Goal: Find contact information: Find contact information

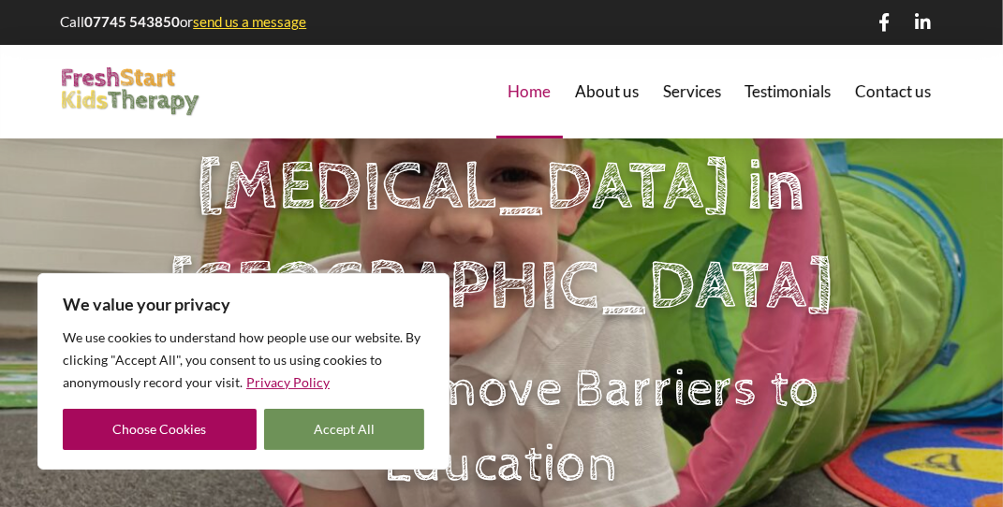
click at [378, 429] on button "Accept All" at bounding box center [344, 429] width 161 height 41
checkbox input "true"
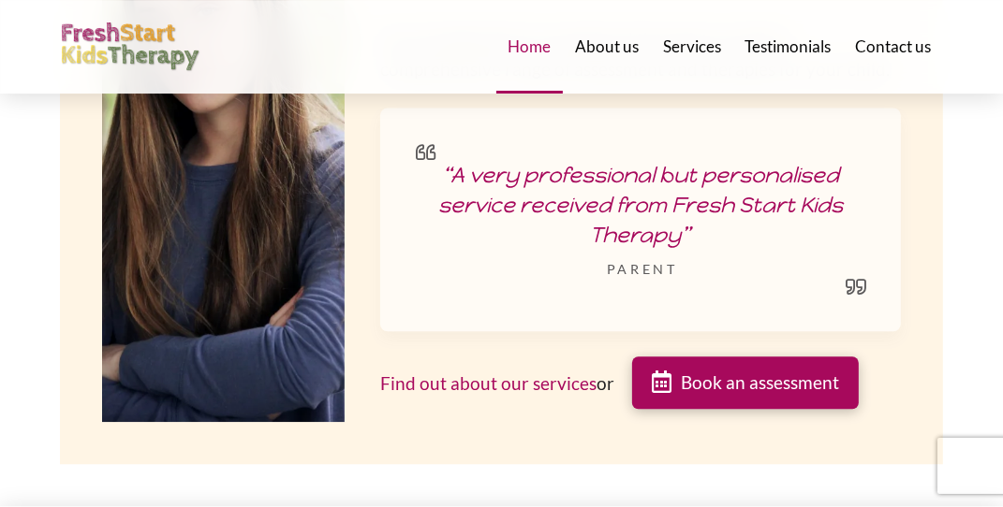
scroll to position [2964, 0]
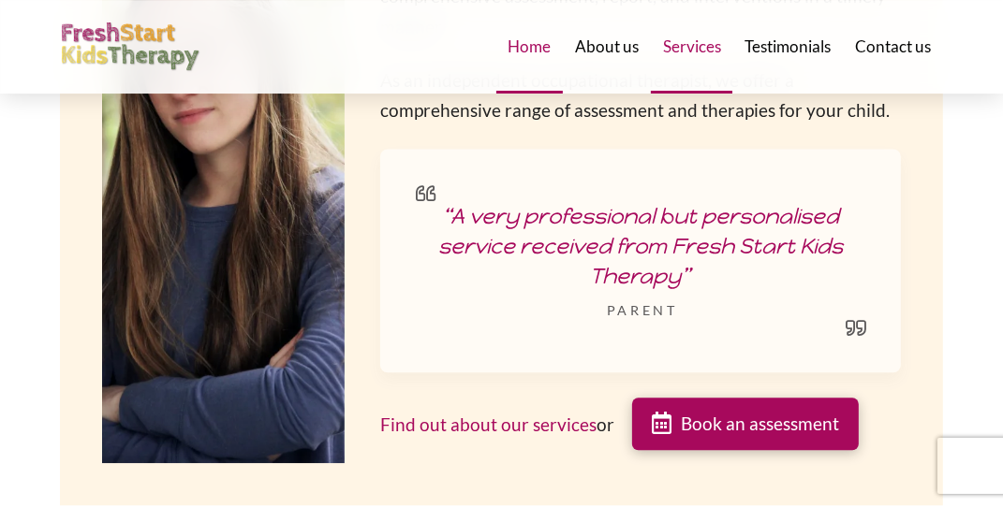
click at [700, 43] on span "Services" at bounding box center [692, 46] width 58 height 16
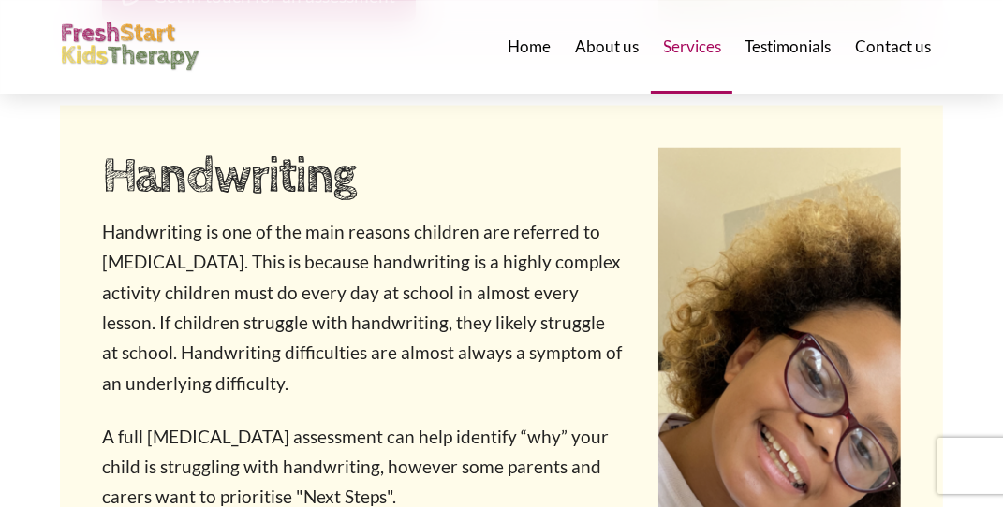
scroll to position [2273, 0]
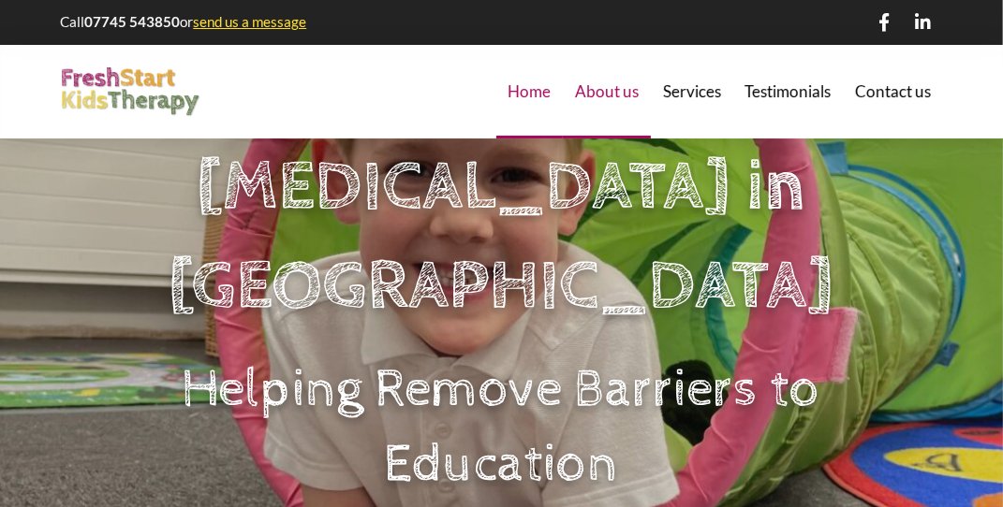
click at [611, 101] on div "About us" at bounding box center [607, 92] width 88 height 94
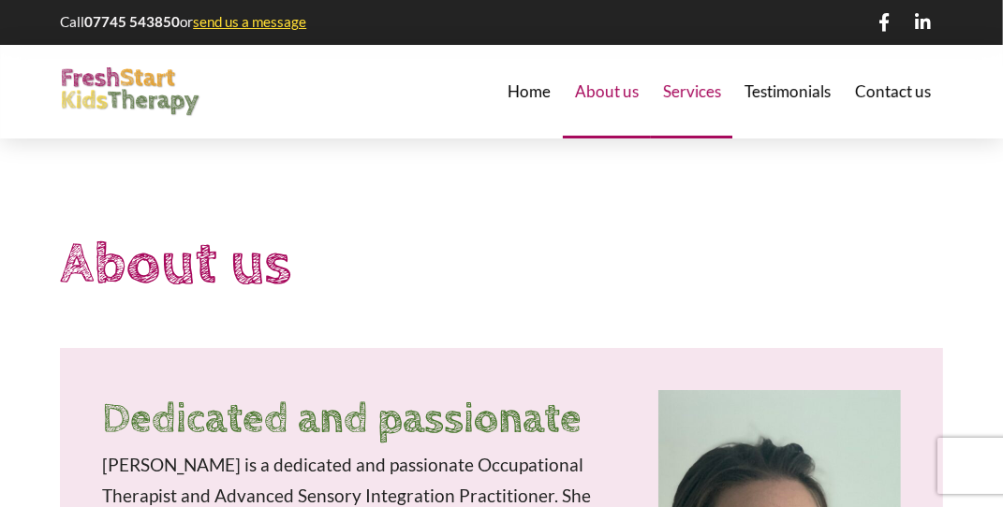
click at [670, 92] on span "Services" at bounding box center [692, 91] width 58 height 16
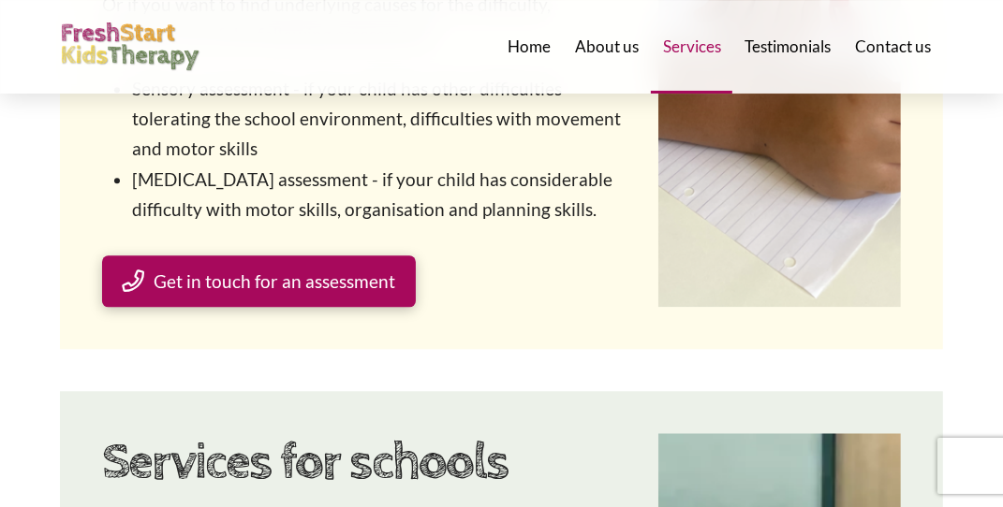
scroll to position [3745, 0]
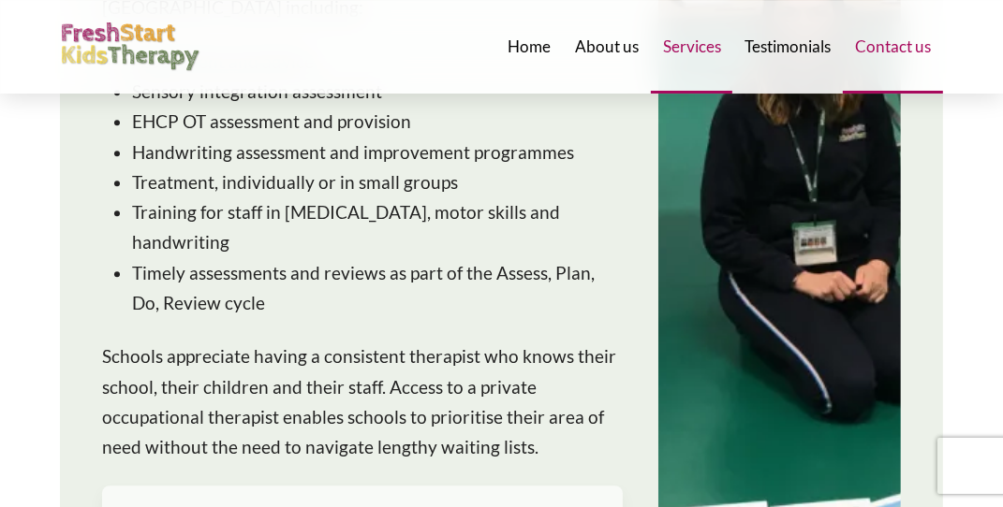
click at [890, 54] on span "Contact us" at bounding box center [893, 46] width 76 height 16
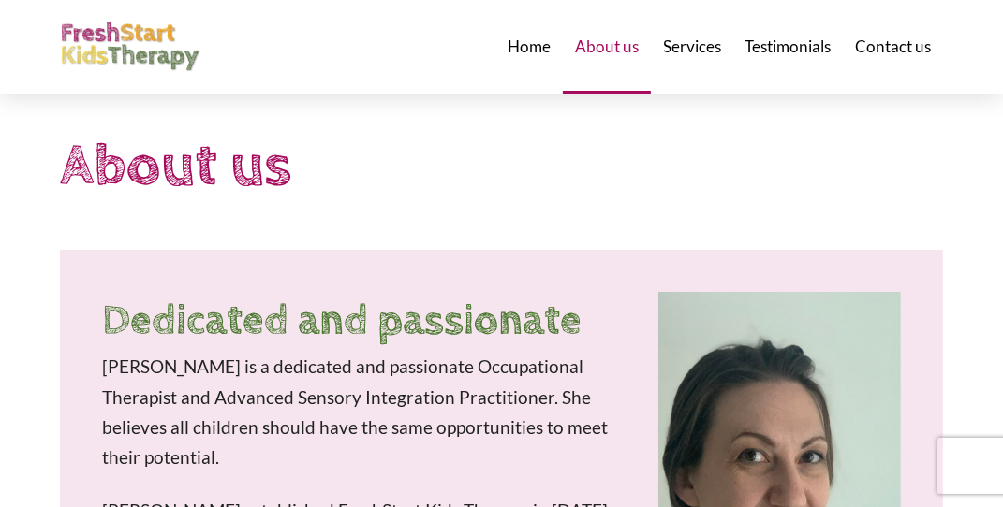
scroll to position [94, 0]
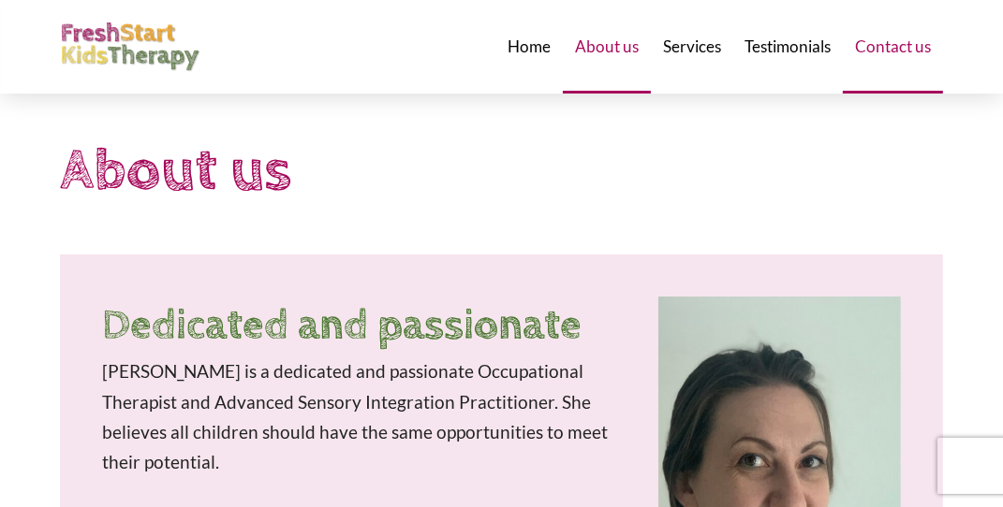
click at [906, 54] on span "Contact us" at bounding box center [893, 46] width 76 height 16
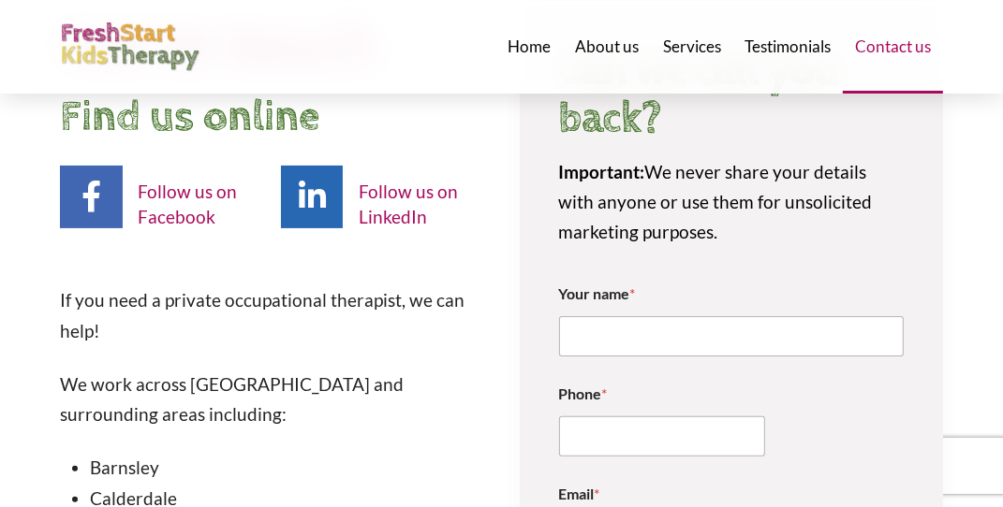
scroll to position [187, 0]
